Goal: Find specific page/section

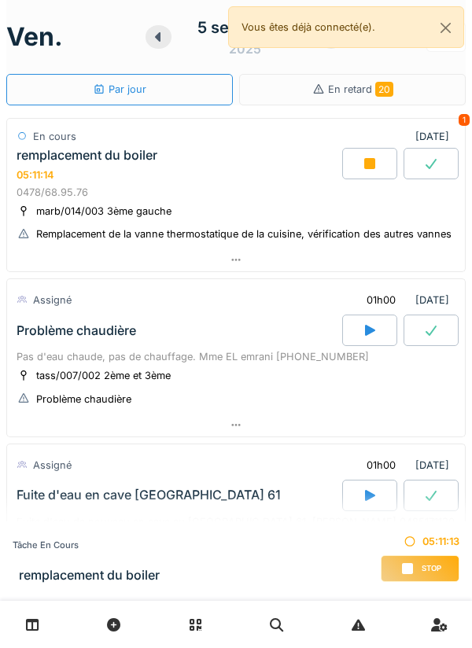
click at [410, 572] on icon at bounding box center [407, 568] width 11 height 11
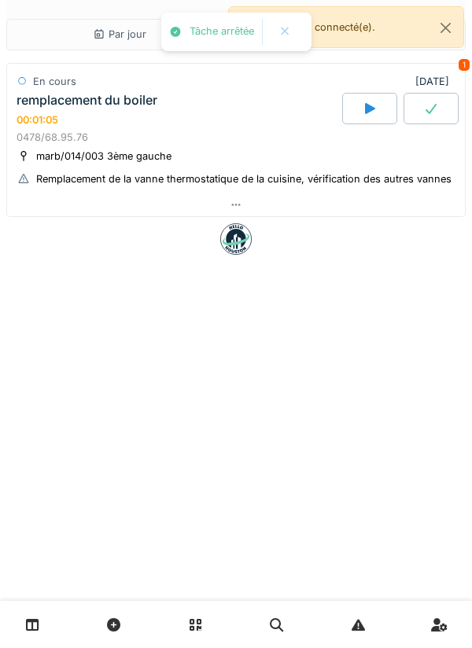
click at [74, 78] on div "En cours" at bounding box center [54, 81] width 43 height 15
click at [84, 107] on div "remplacement du boiler" at bounding box center [87, 100] width 141 height 15
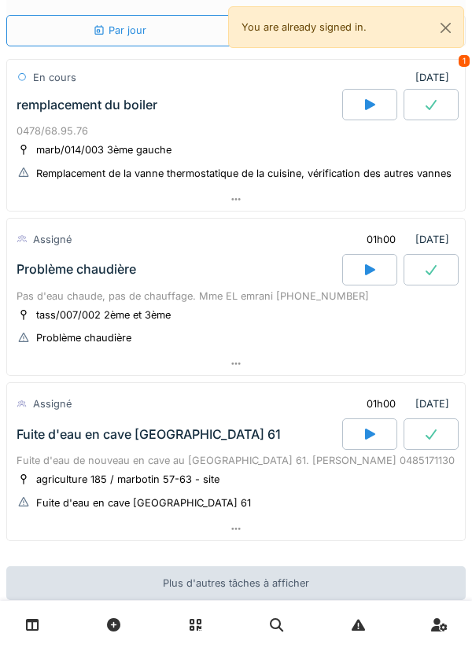
scroll to position [41, 0]
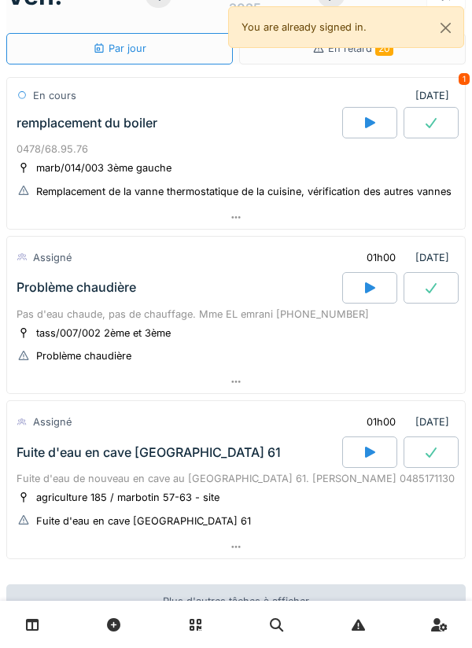
click at [230, 392] on div at bounding box center [236, 381] width 458 height 23
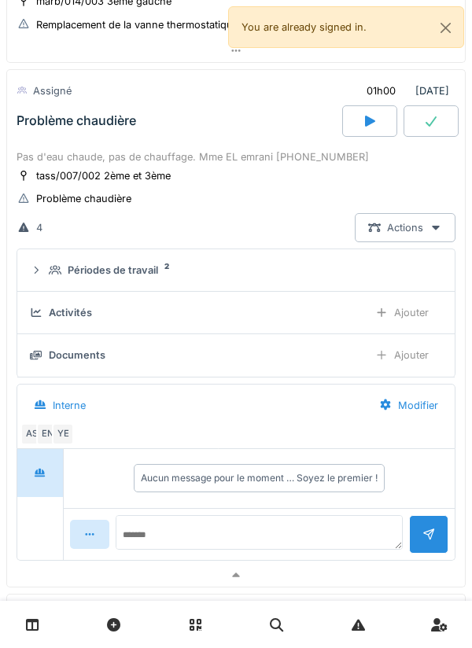
scroll to position [213, 0]
